Goal: Transaction & Acquisition: Purchase product/service

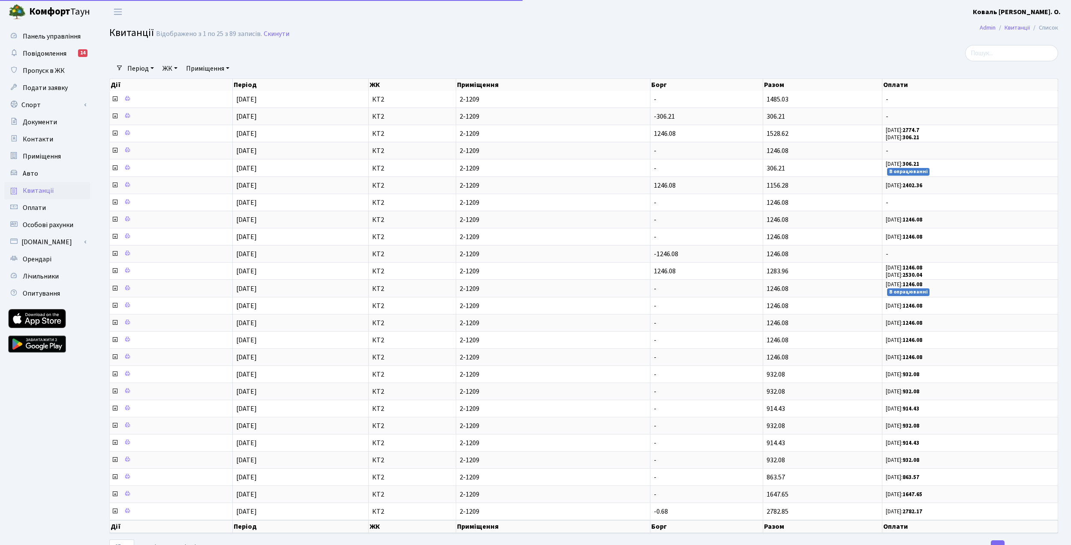
select select "25"
click at [48, 189] on span "Квитанції" at bounding box center [38, 190] width 31 height 9
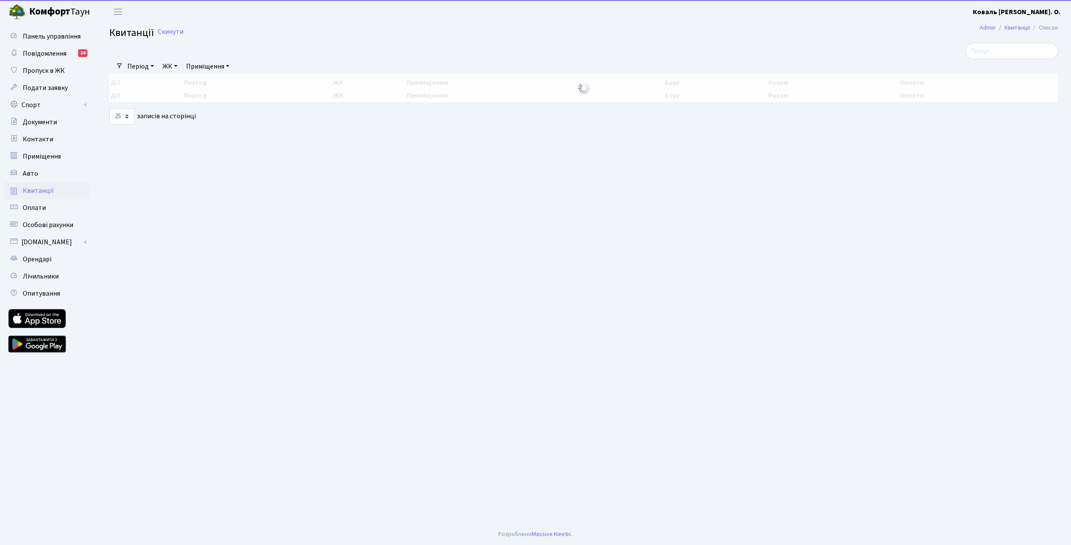
select select "25"
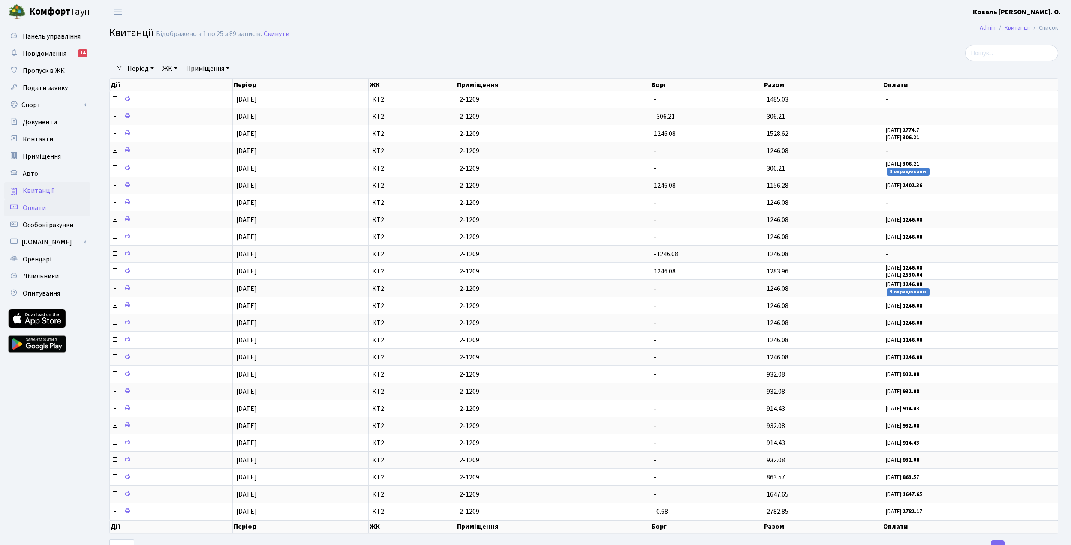
click at [59, 212] on link "Оплати" at bounding box center [47, 207] width 86 height 17
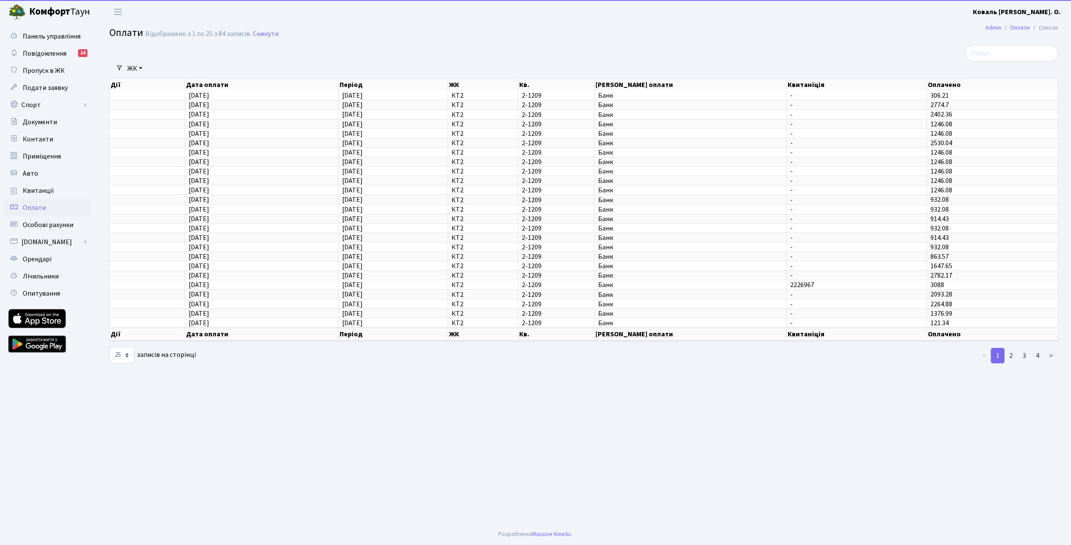
select select "25"
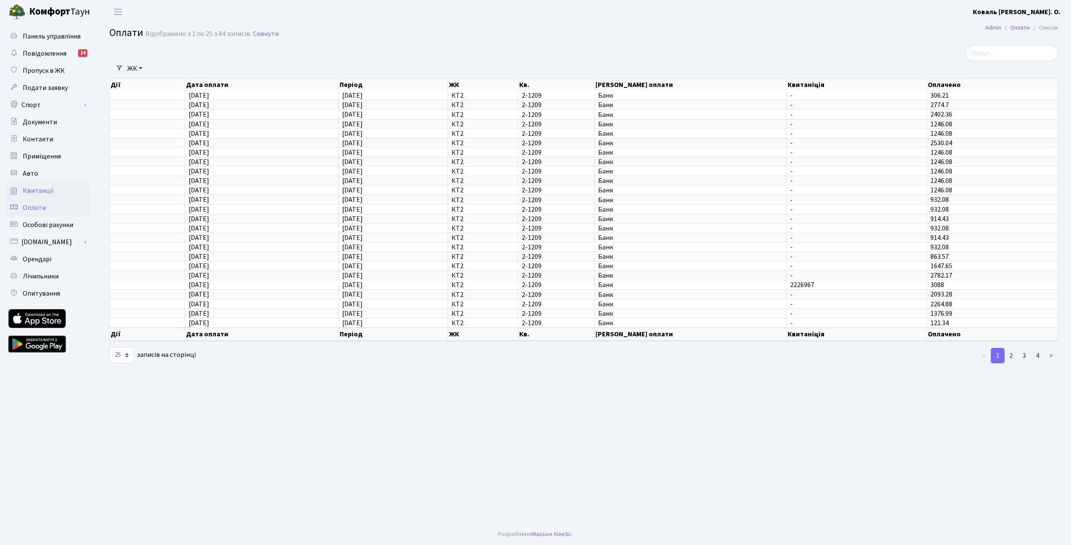
click at [41, 194] on span "Квитанції" at bounding box center [38, 190] width 31 height 9
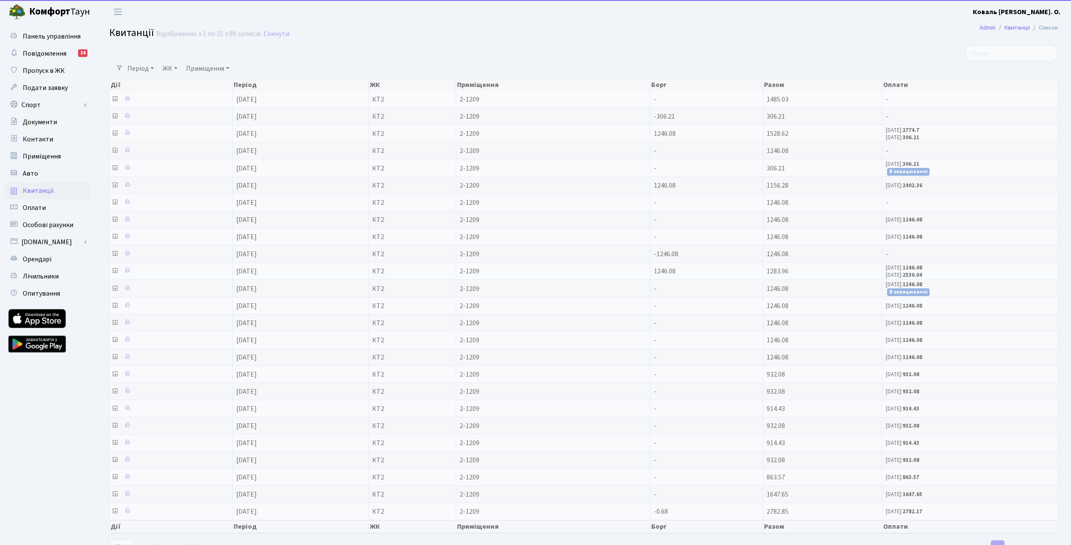
select select "25"
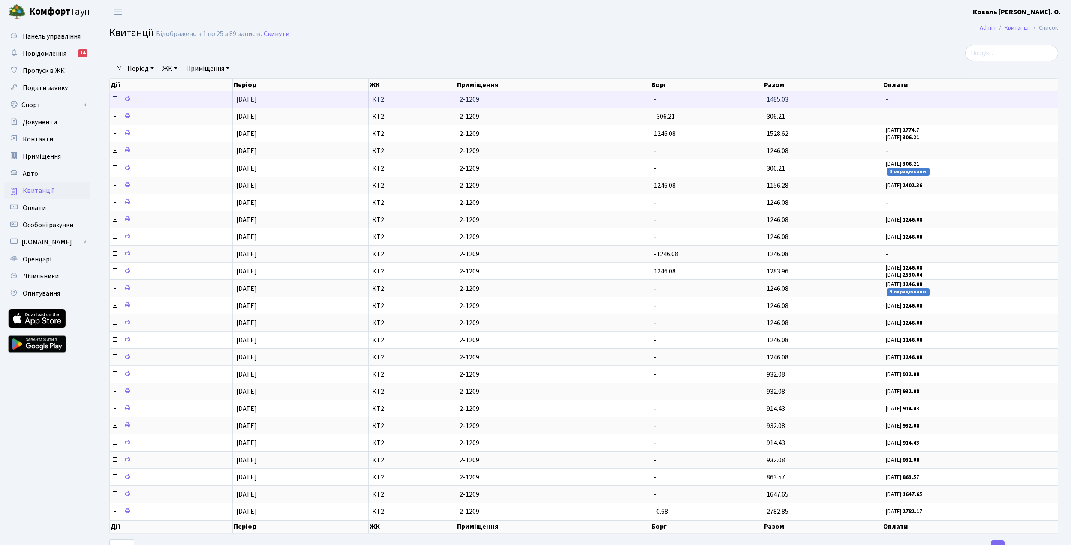
click at [326, 105] on td "[DATE]" at bounding box center [301, 99] width 136 height 17
click at [116, 102] on icon at bounding box center [114, 99] width 7 height 7
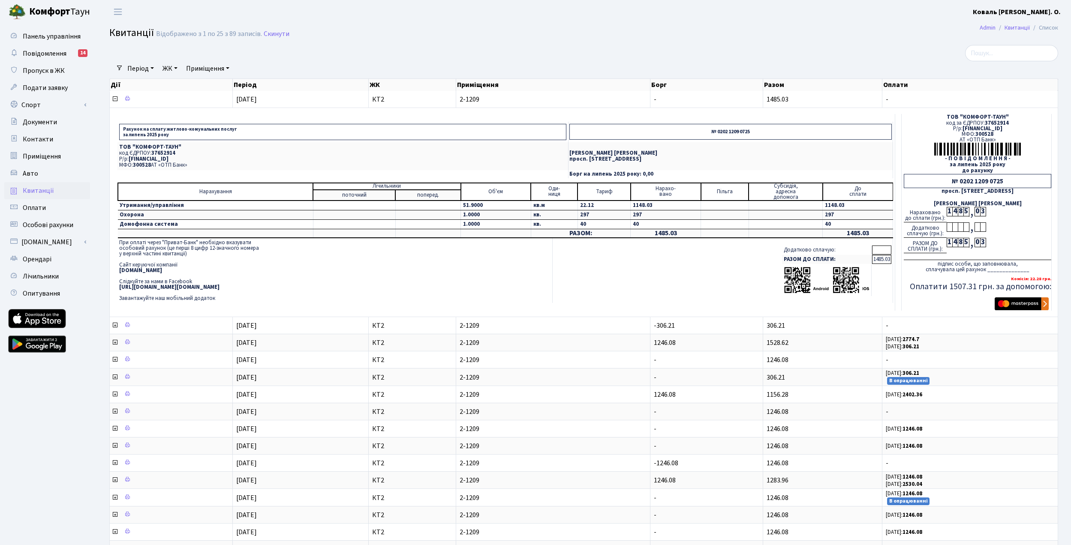
click at [1023, 310] on img "submit" at bounding box center [1022, 304] width 54 height 13
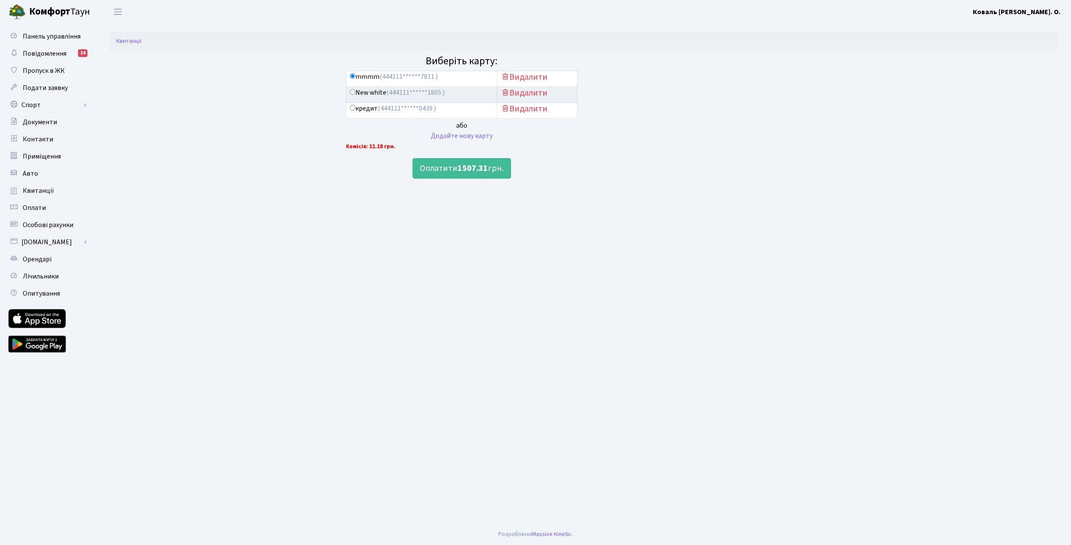
click at [386, 91] on label "New white (444111******1805 )" at bounding box center [397, 93] width 95 height 10
click at [355, 91] on input "New white (444111******1805 )" at bounding box center [353, 92] width 6 height 6
radio input "true"
click at [492, 163] on button "Оплатити 1507.31 грн." at bounding box center [461, 168] width 99 height 21
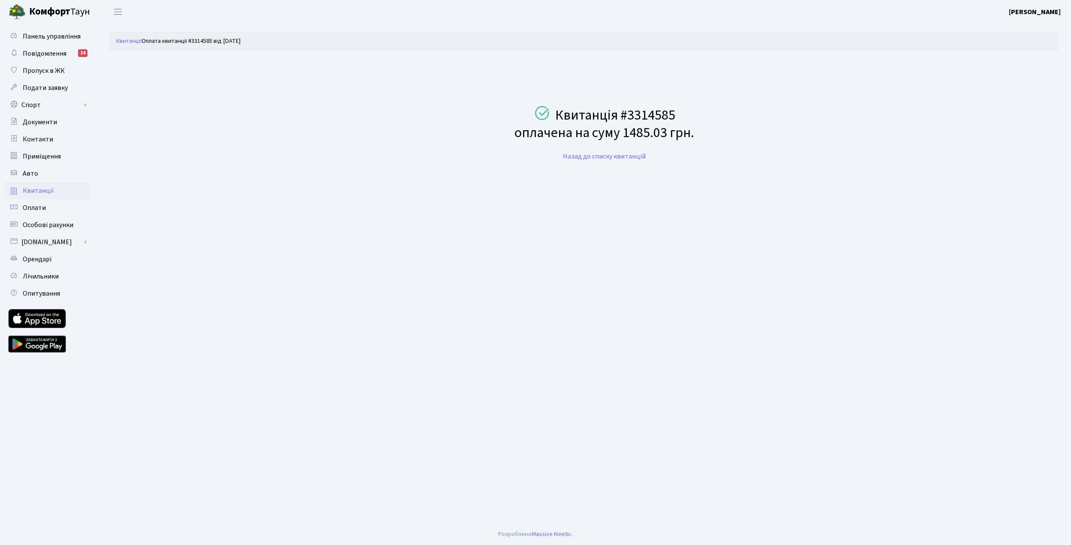
click at [48, 196] on link "Квитанції" at bounding box center [47, 190] width 86 height 17
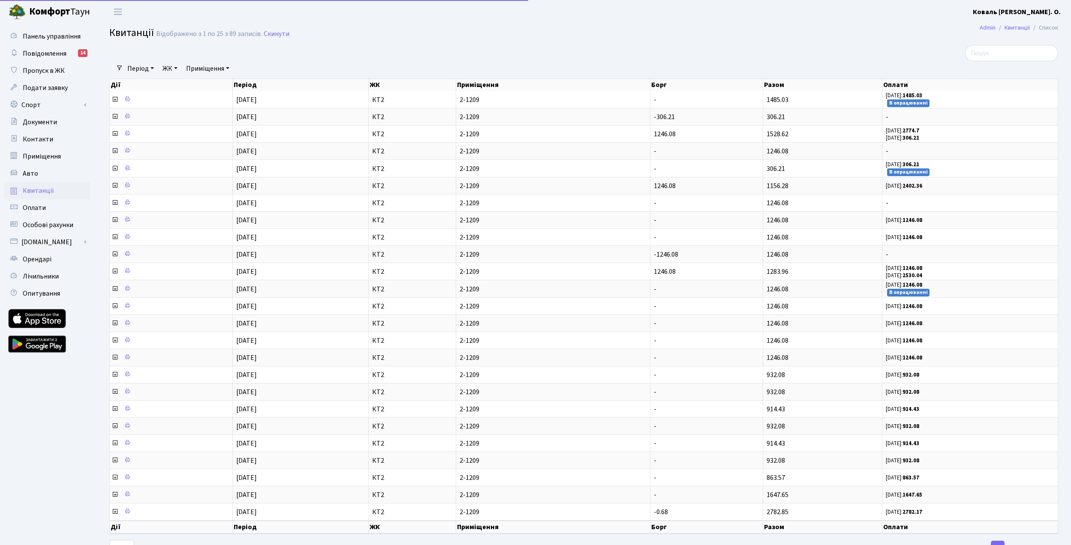
select select "25"
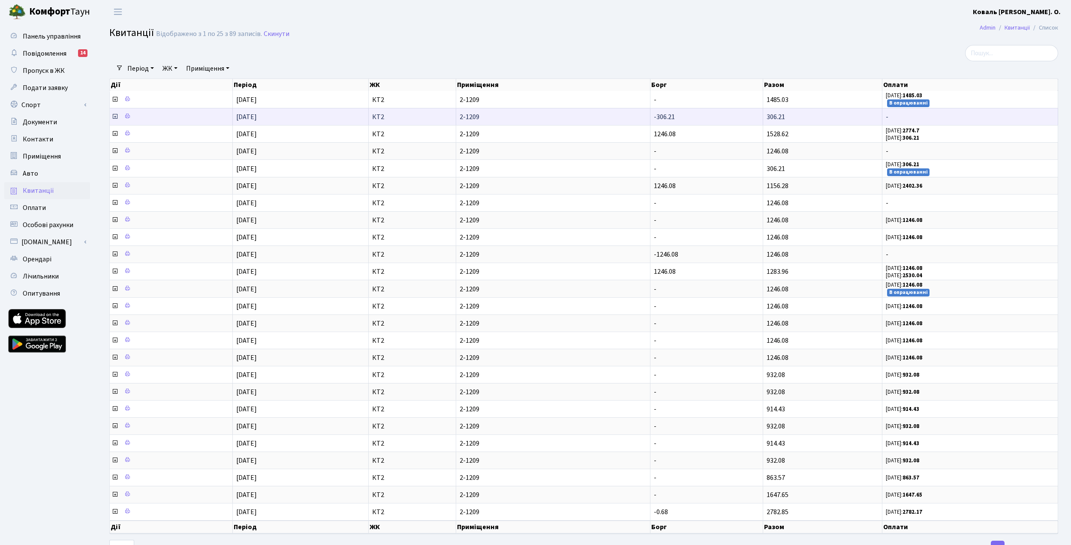
click at [114, 120] on icon at bounding box center [114, 116] width 7 height 7
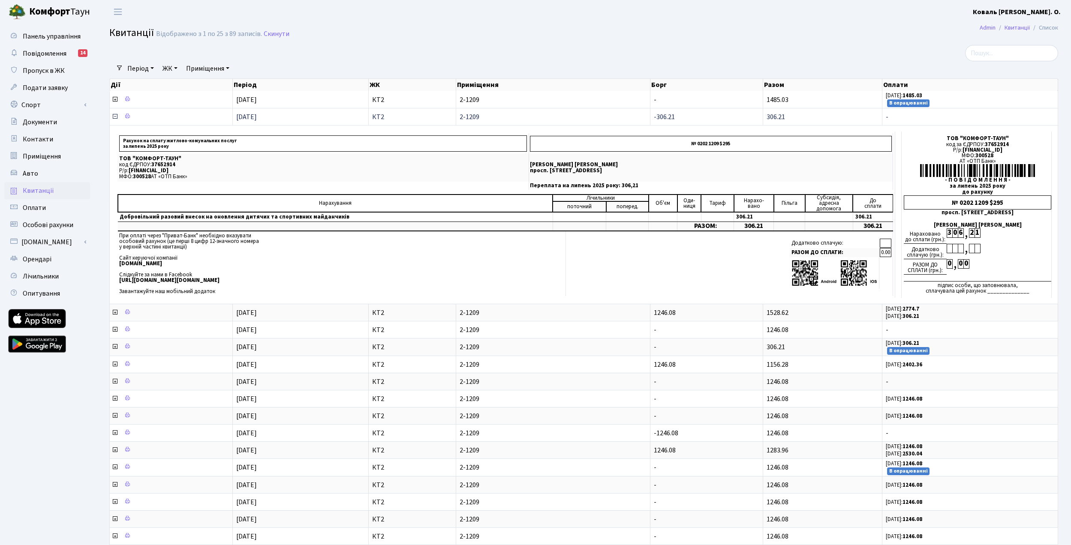
click at [114, 120] on icon at bounding box center [114, 116] width 7 height 7
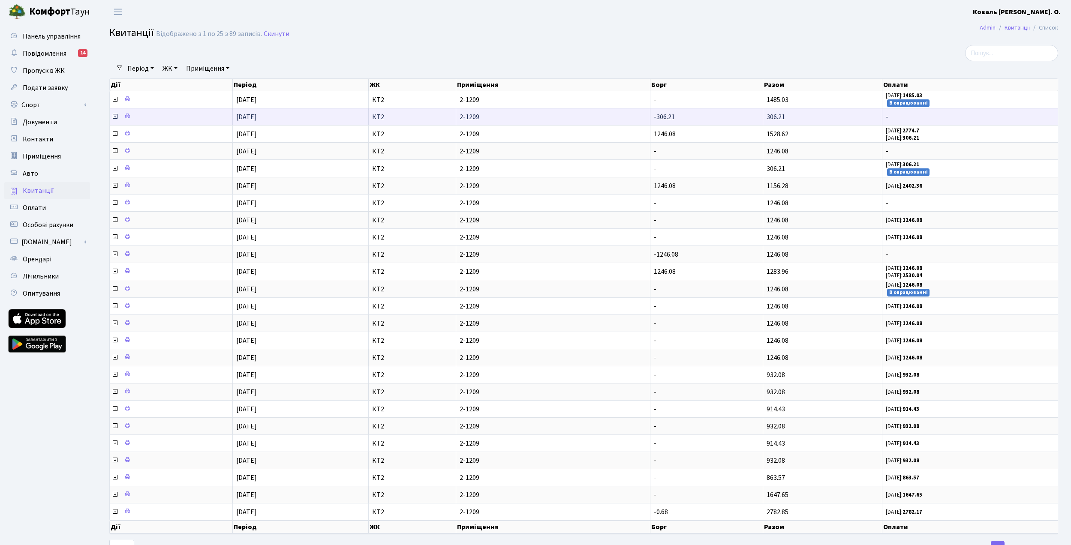
click at [114, 120] on icon at bounding box center [114, 116] width 7 height 7
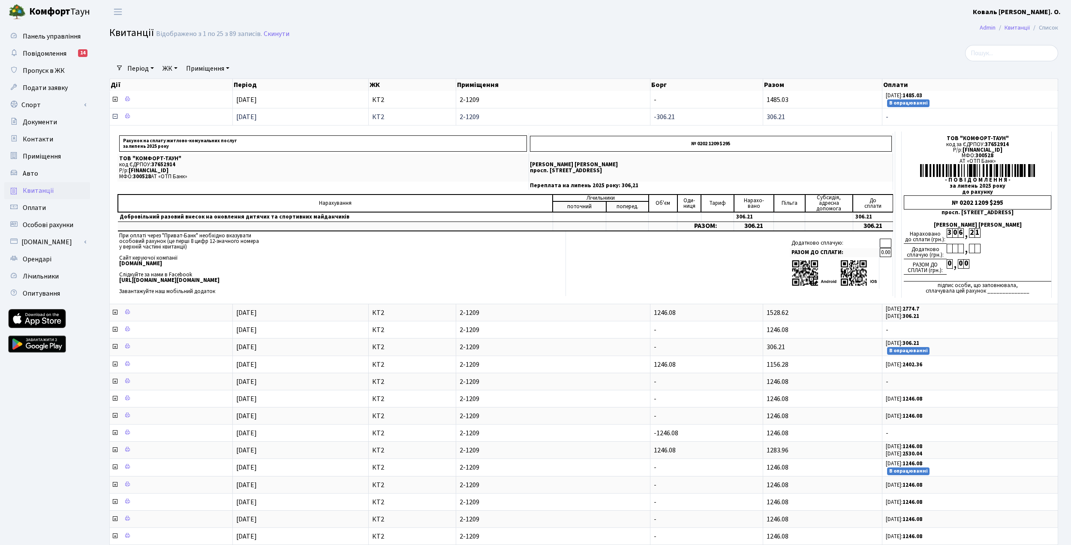
click at [114, 120] on icon at bounding box center [114, 116] width 7 height 7
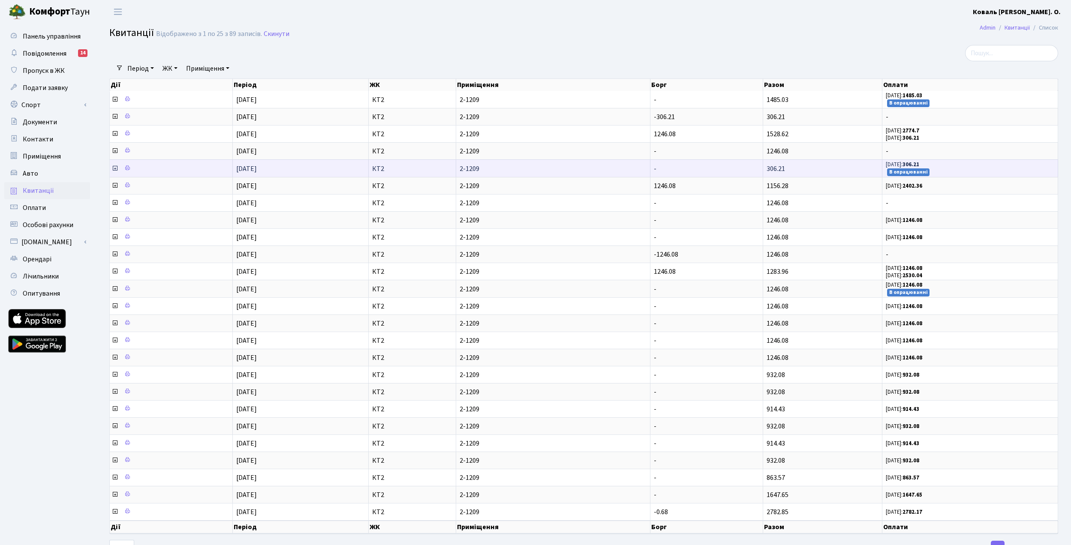
click at [115, 172] on icon at bounding box center [114, 168] width 7 height 7
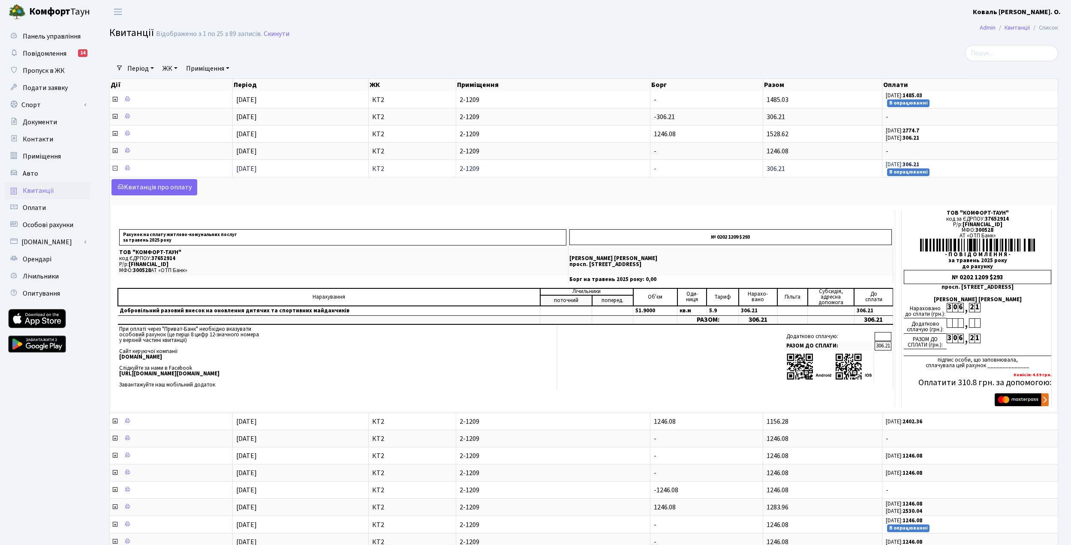
click at [115, 172] on icon at bounding box center [114, 168] width 7 height 7
